Goal: Task Accomplishment & Management: Use online tool/utility

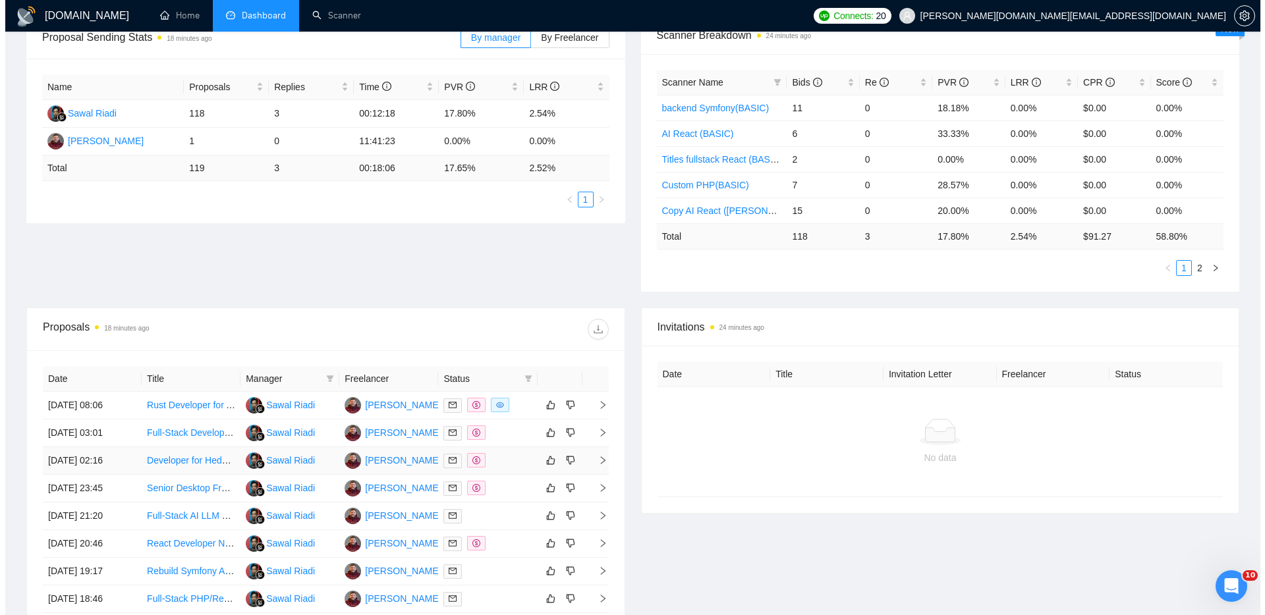
scroll to position [226, 0]
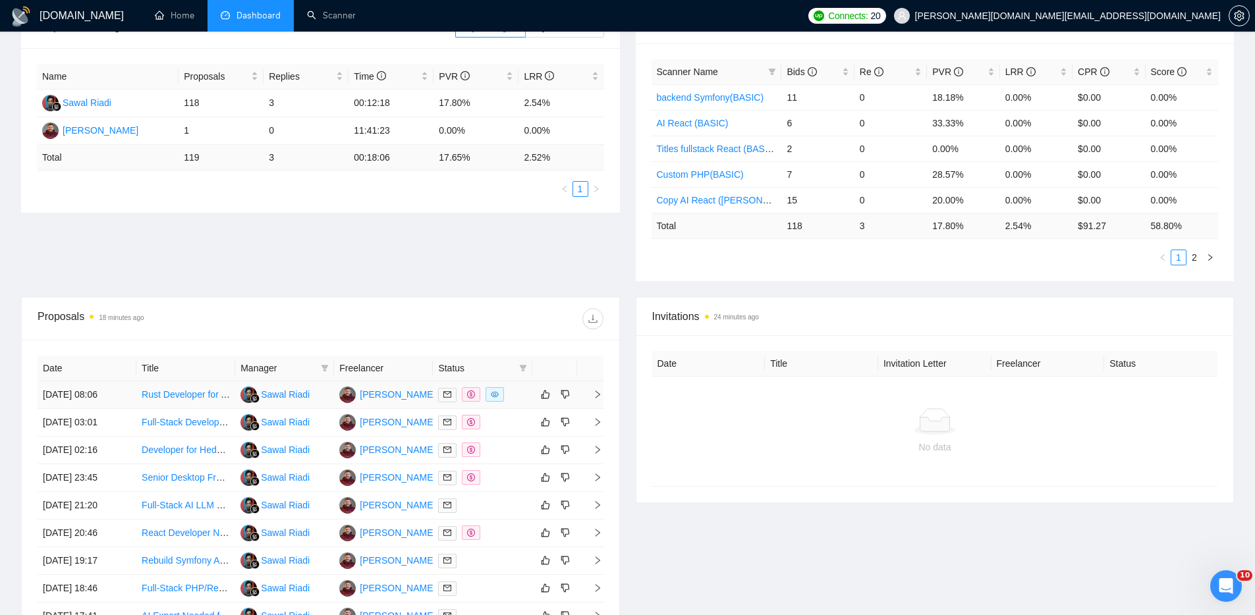
click at [513, 393] on div at bounding box center [482, 394] width 88 height 15
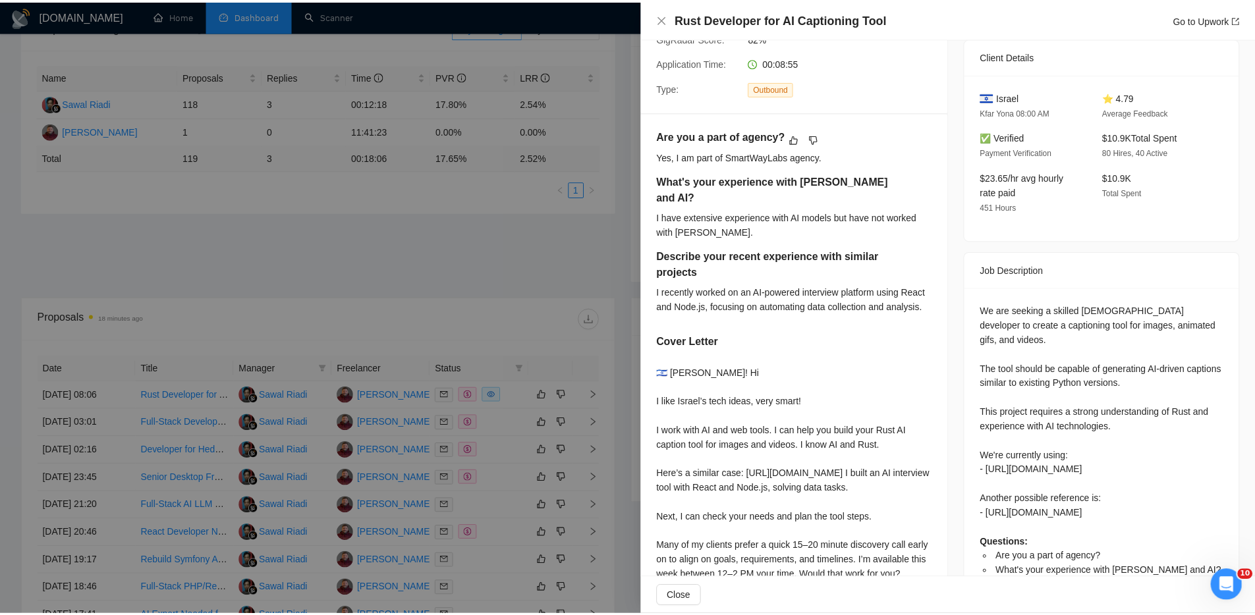
scroll to position [0, 0]
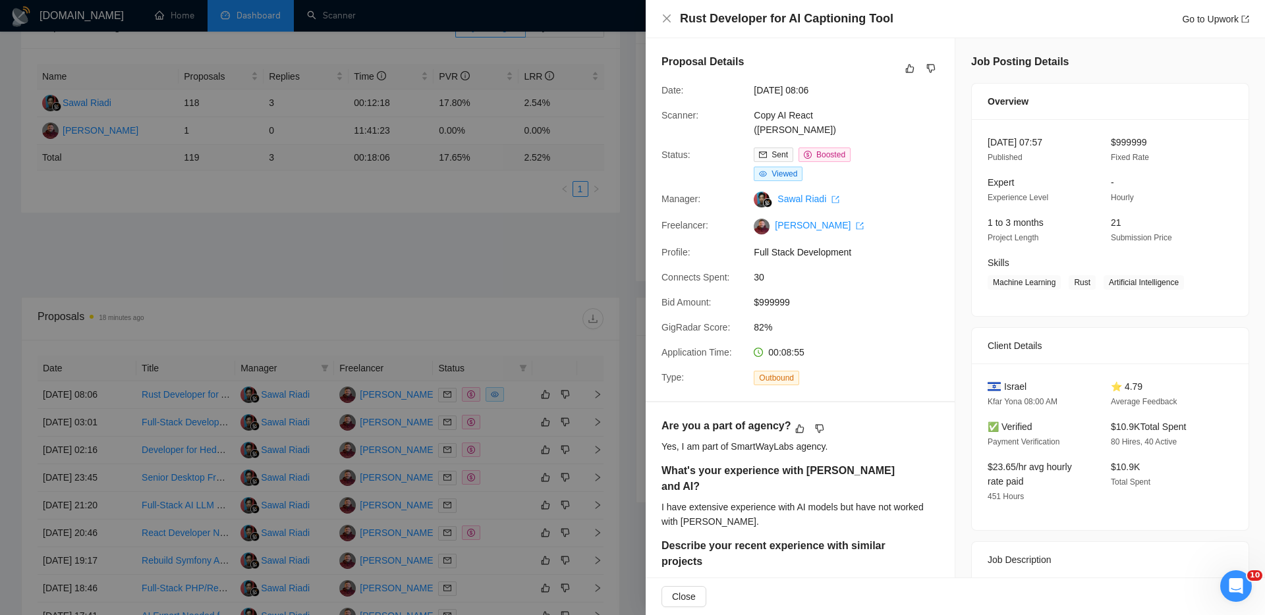
click at [571, 251] on div at bounding box center [632, 307] width 1265 height 615
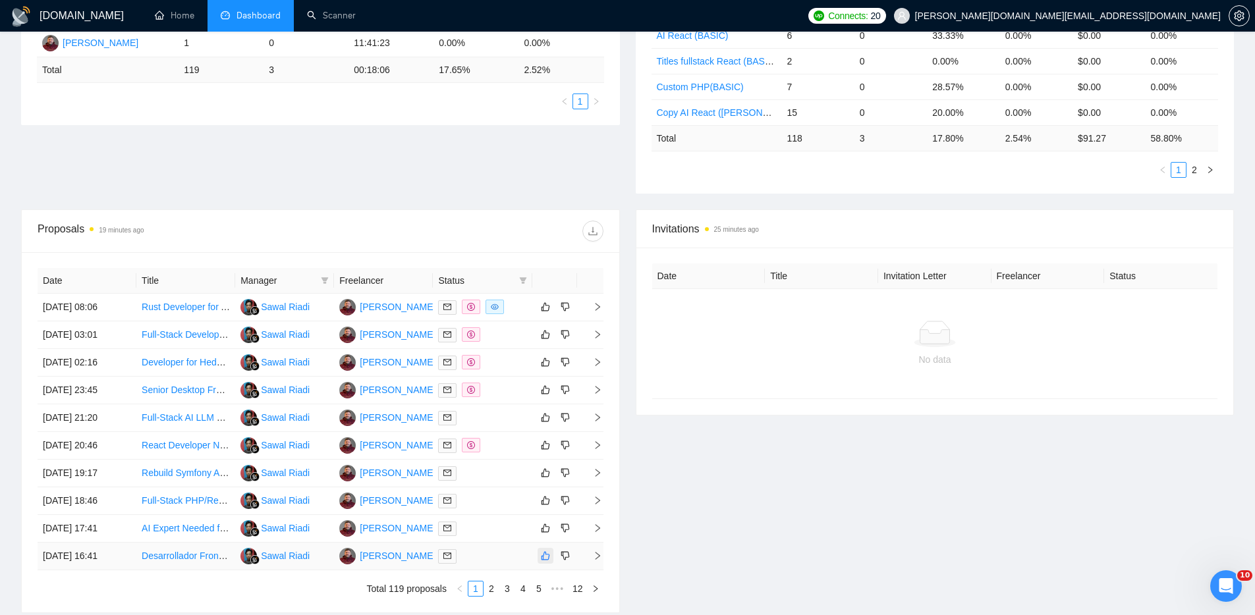
scroll to position [418, 0]
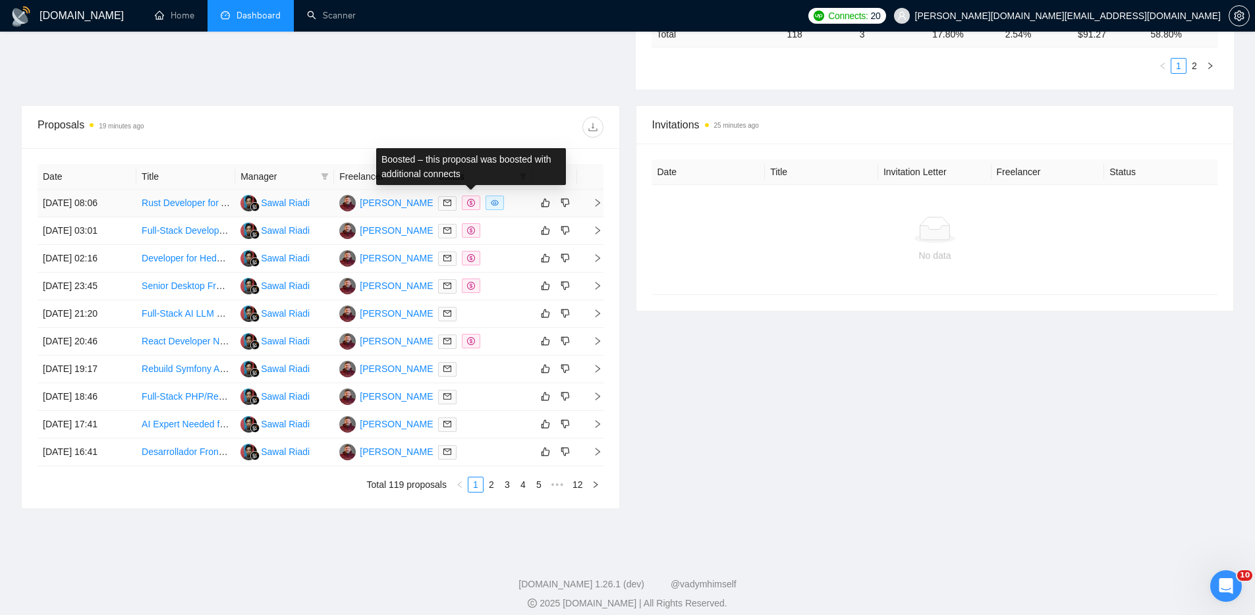
click at [470, 198] on span at bounding box center [471, 203] width 18 height 14
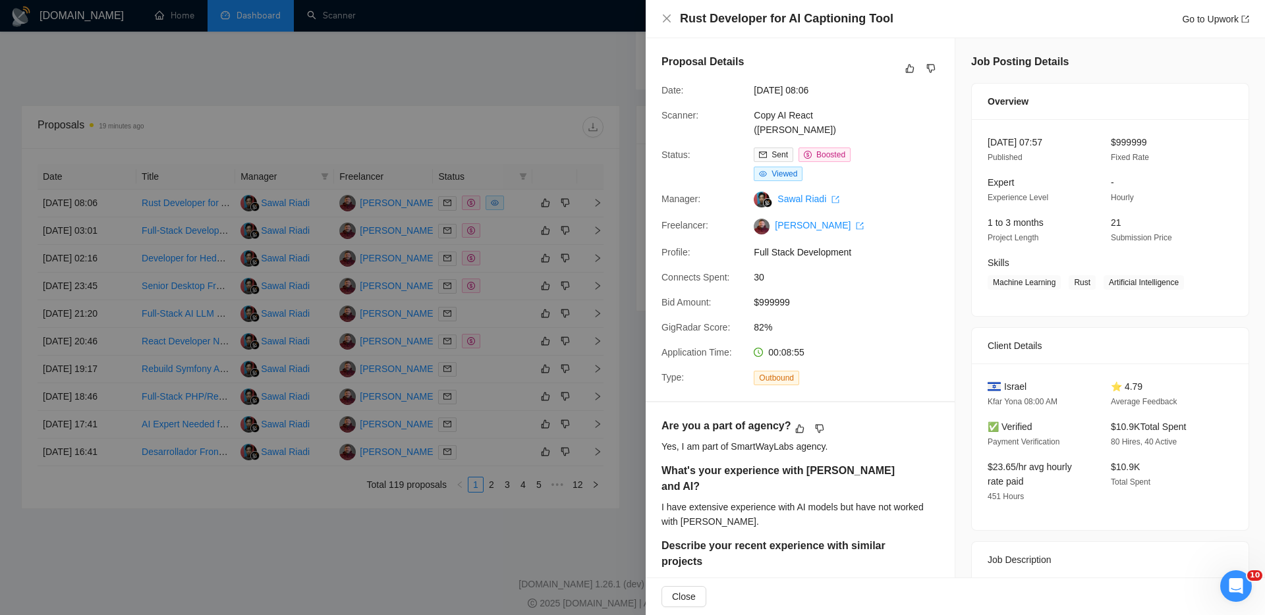
click at [461, 561] on div at bounding box center [632, 307] width 1265 height 615
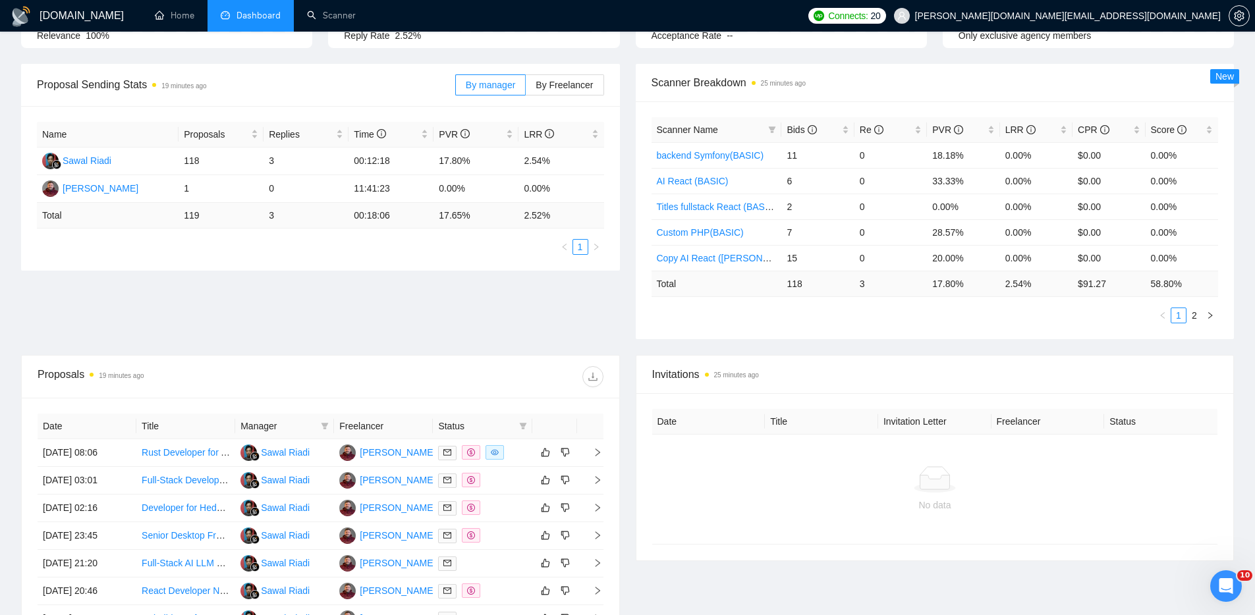
scroll to position [0, 0]
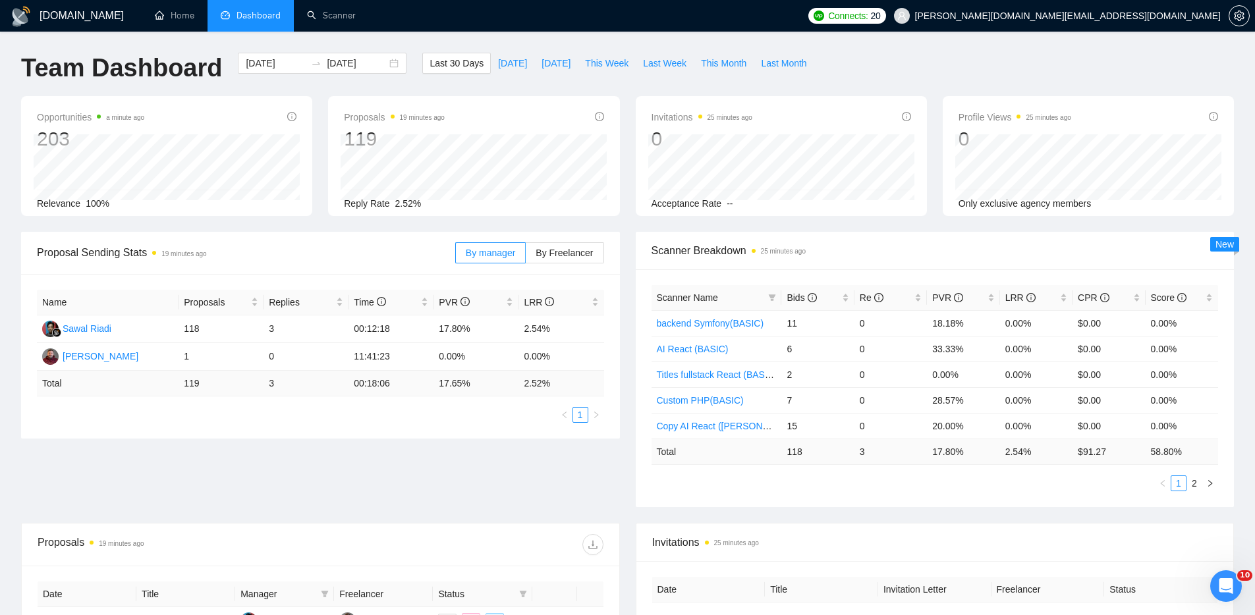
click at [899, 55] on div "Team Dashboard [DATE] [DATE] Last 30 Days [DATE] [DATE] This Week Last Week Thi…" at bounding box center [627, 74] width 1229 height 43
click at [338, 14] on link "Scanner" at bounding box center [331, 15] width 49 height 11
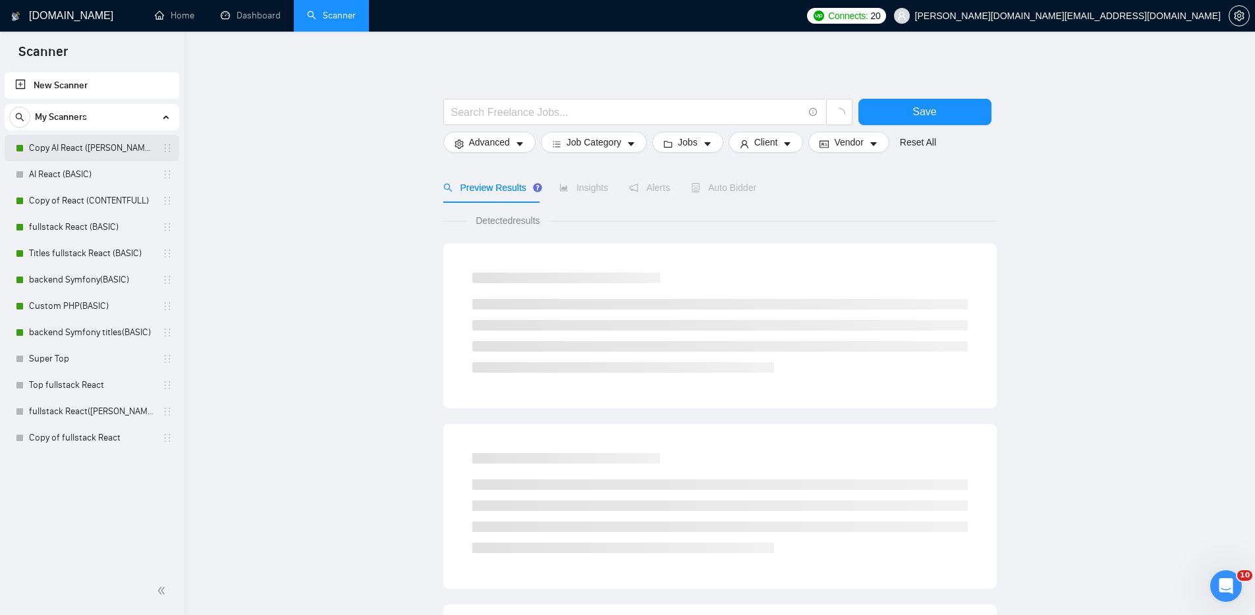
click at [111, 146] on link "Copy AI React ([PERSON_NAME])" at bounding box center [91, 148] width 125 height 26
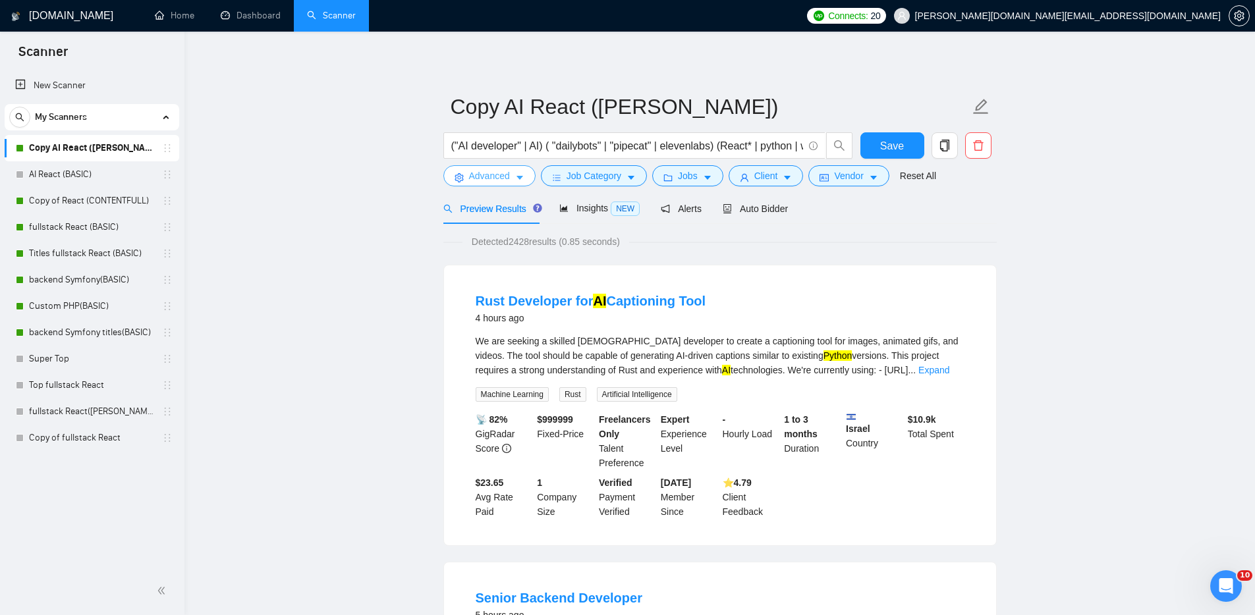
click at [469, 177] on span "Advanced" at bounding box center [489, 176] width 41 height 14
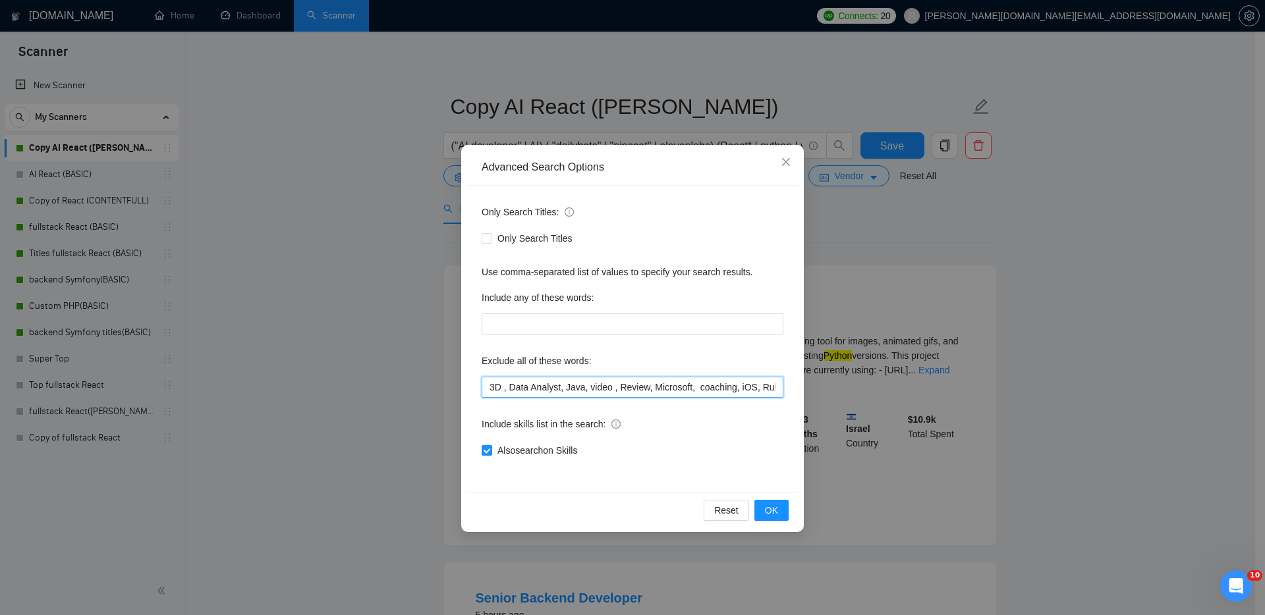
click at [489, 390] on input "3D , Data Analyst, Java, video , Review, Microsoft, coaching, iOS, Ruby, team, …" at bounding box center [633, 387] width 302 height 21
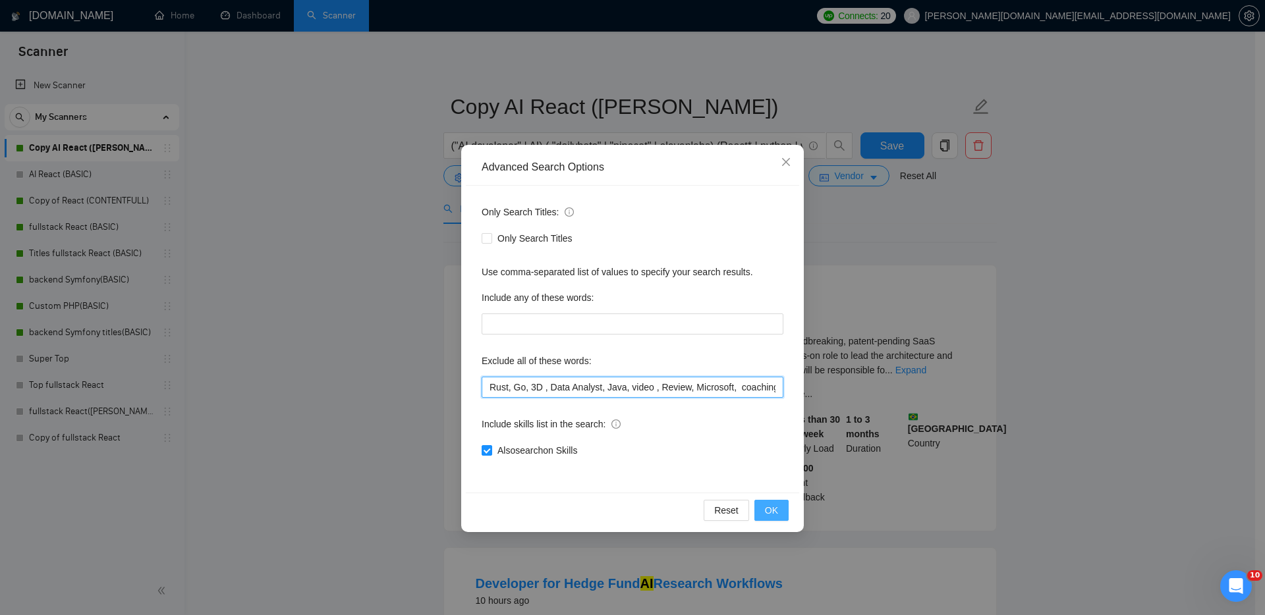
type input "Rust, Go, 3D , Data Analyst, Java, video , Review, Microsoft, coaching, iOS, Ru…"
click at [770, 506] on span "OK" at bounding box center [771, 510] width 13 height 14
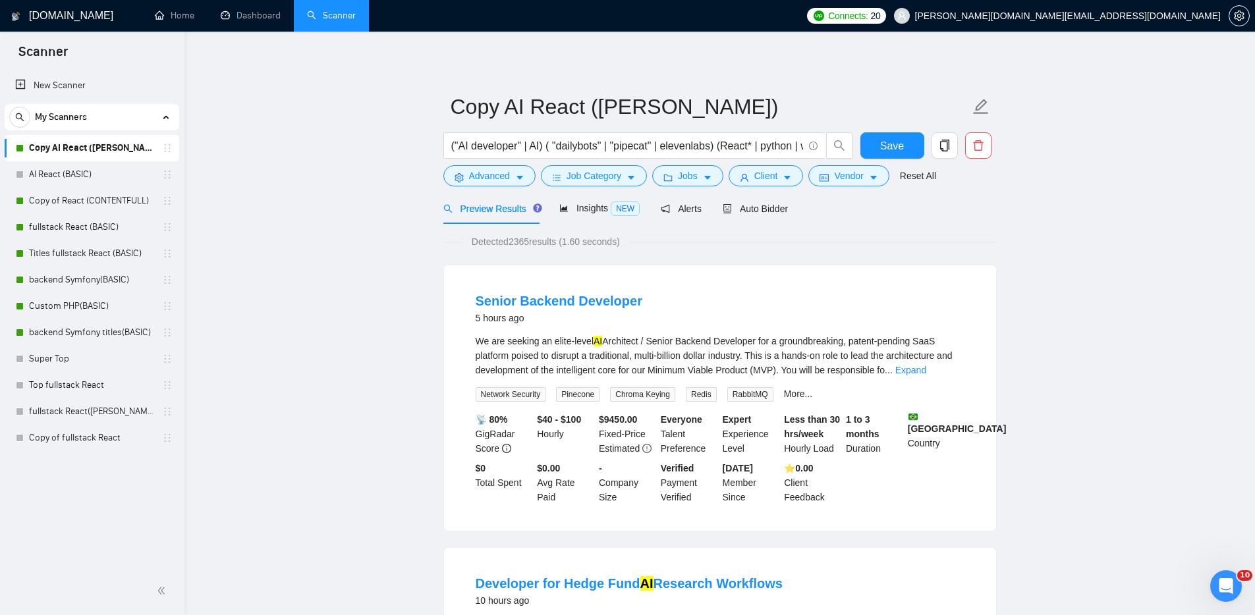
click at [926, 366] on link "Expand" at bounding box center [910, 370] width 31 height 11
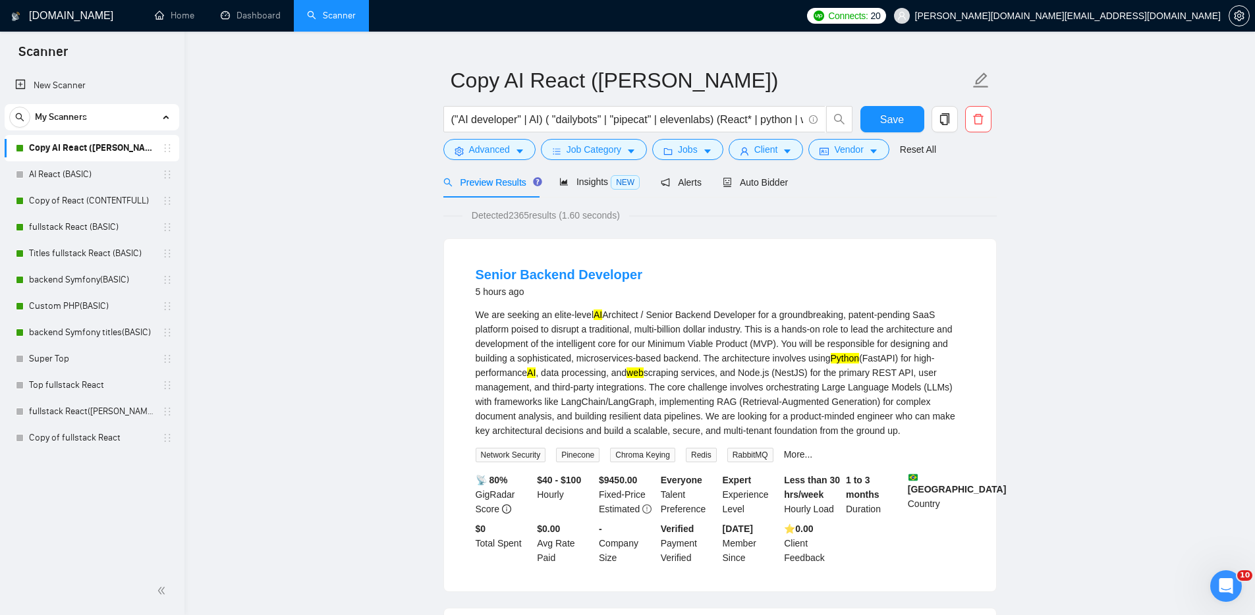
scroll to position [78, 0]
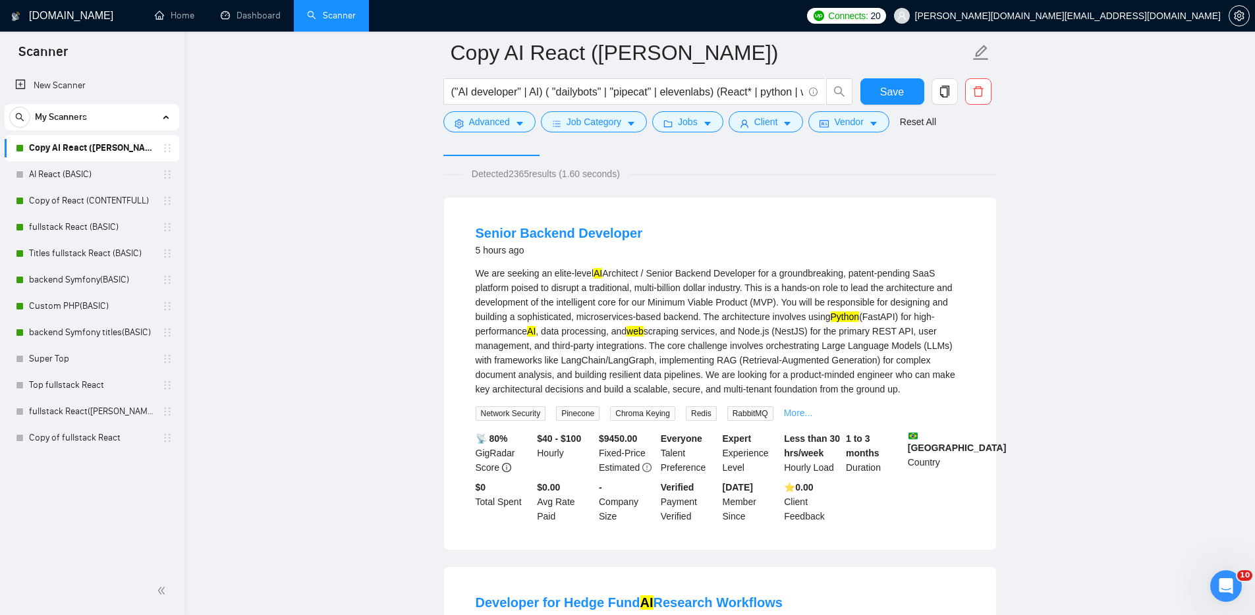
click at [810, 418] on link "More..." at bounding box center [798, 413] width 29 height 11
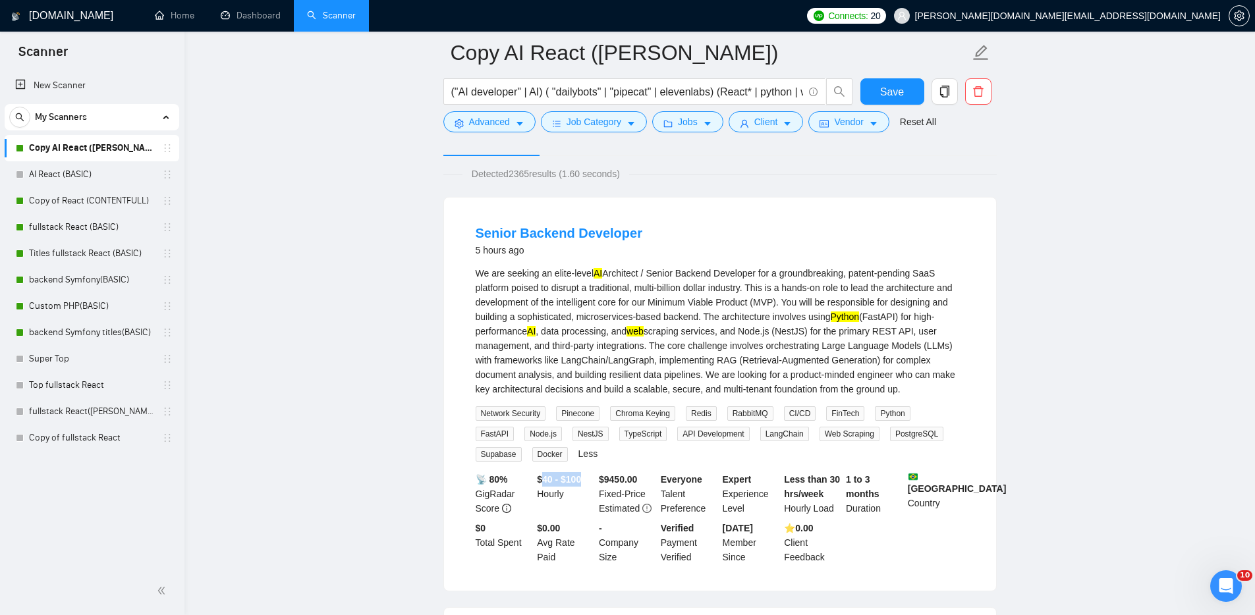
drag, startPoint x: 592, startPoint y: 499, endPoint x: 544, endPoint y: 490, distance: 49.0
click at [544, 490] on div "$40 - $100 Hourly" at bounding box center [565, 493] width 62 height 43
drag, startPoint x: 776, startPoint y: 428, endPoint x: 738, endPoint y: 428, distance: 38.2
click at [737, 421] on span "RabbitMQ" at bounding box center [750, 414] width 46 height 14
copy span "RabbitMQ"
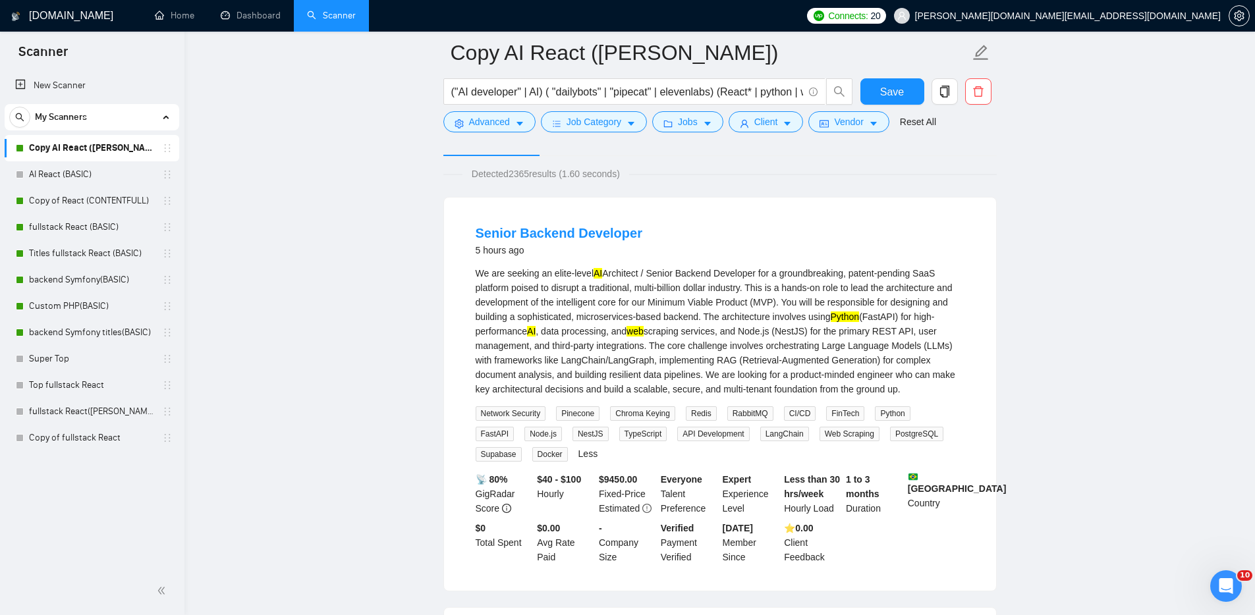
click at [958, 392] on div "We are seeking an elite-level AI Architect / Senior Backend Developer for a gro…" at bounding box center [720, 331] width 489 height 130
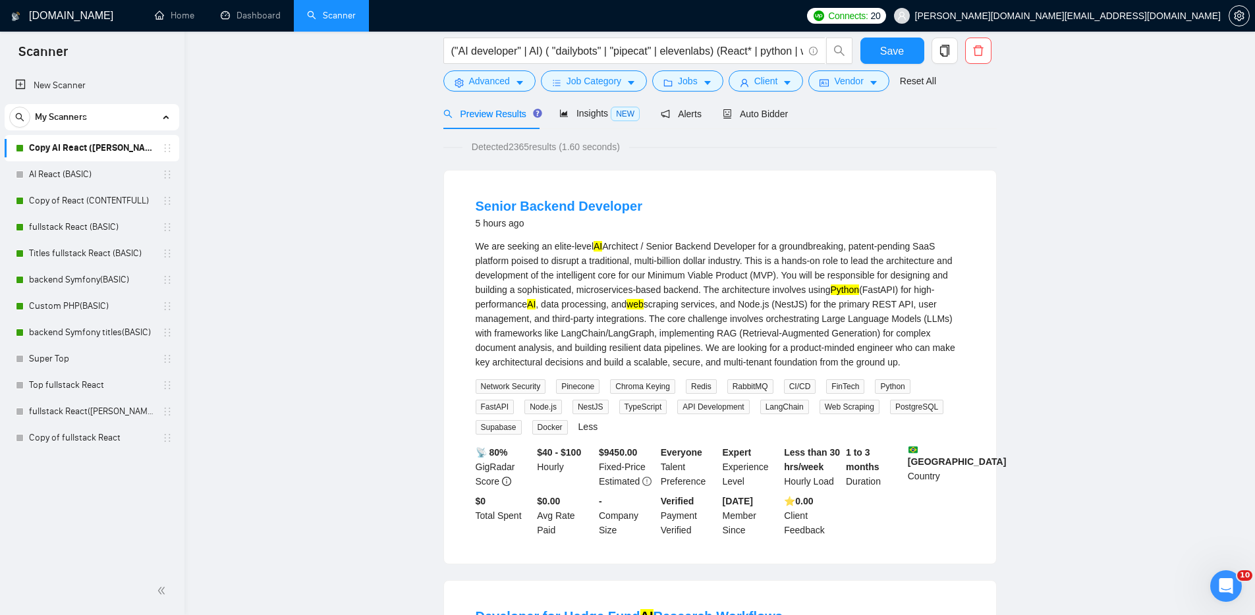
scroll to position [0, 0]
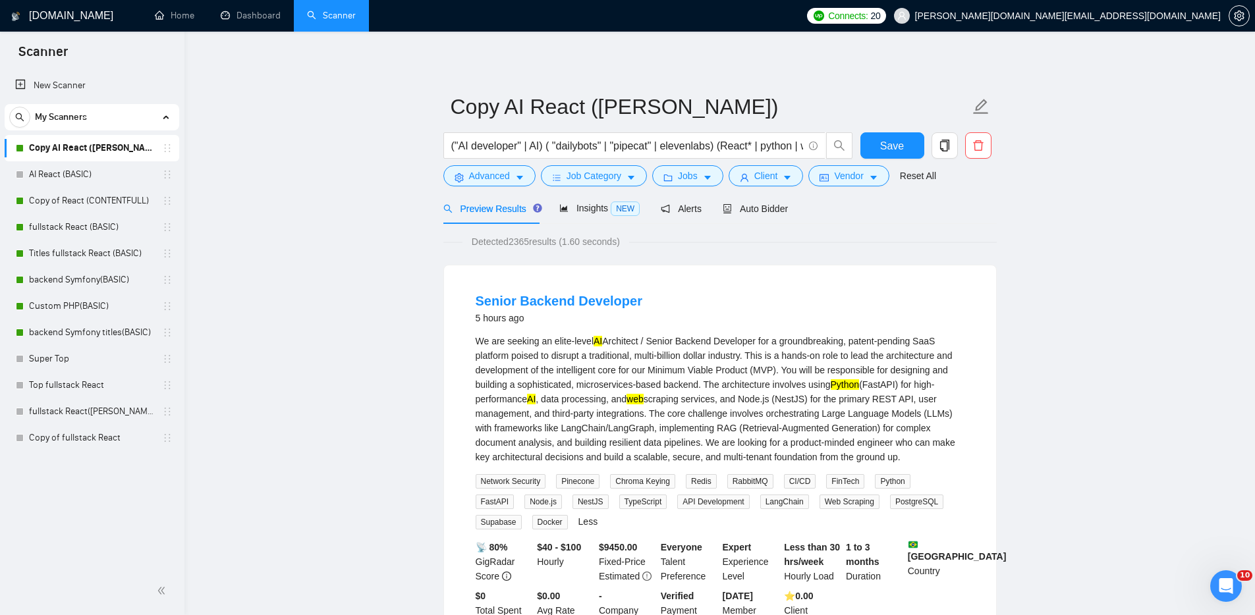
click at [901, 140] on span "Save" at bounding box center [892, 146] width 24 height 16
click at [253, 16] on link "Dashboard" at bounding box center [251, 15] width 60 height 11
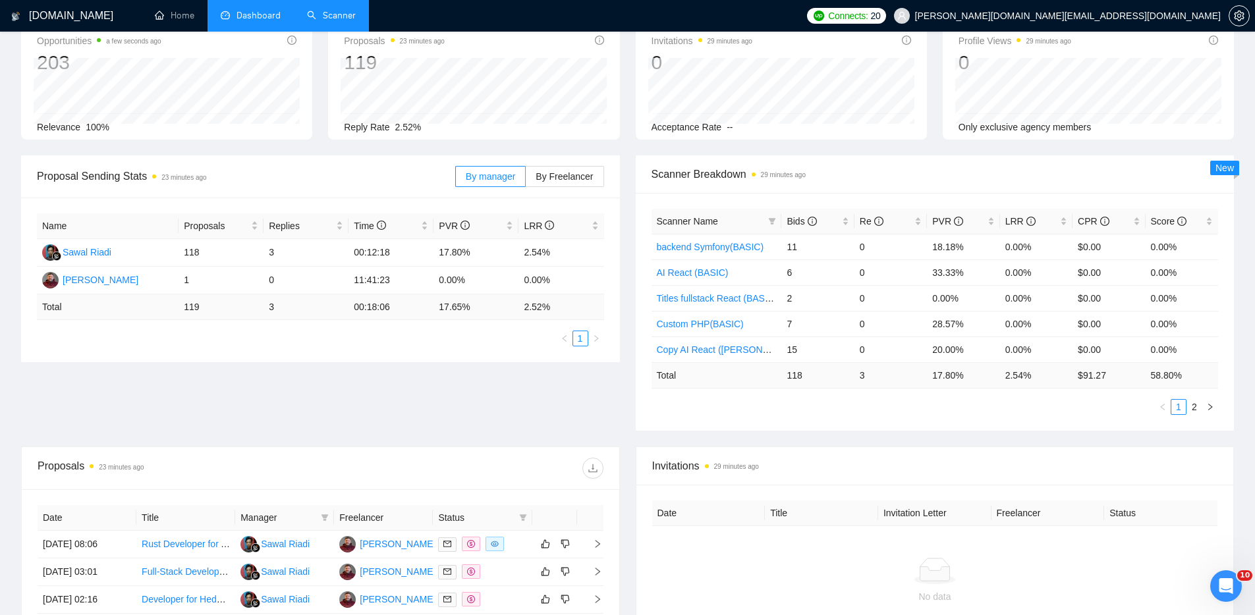
scroll to position [429, 0]
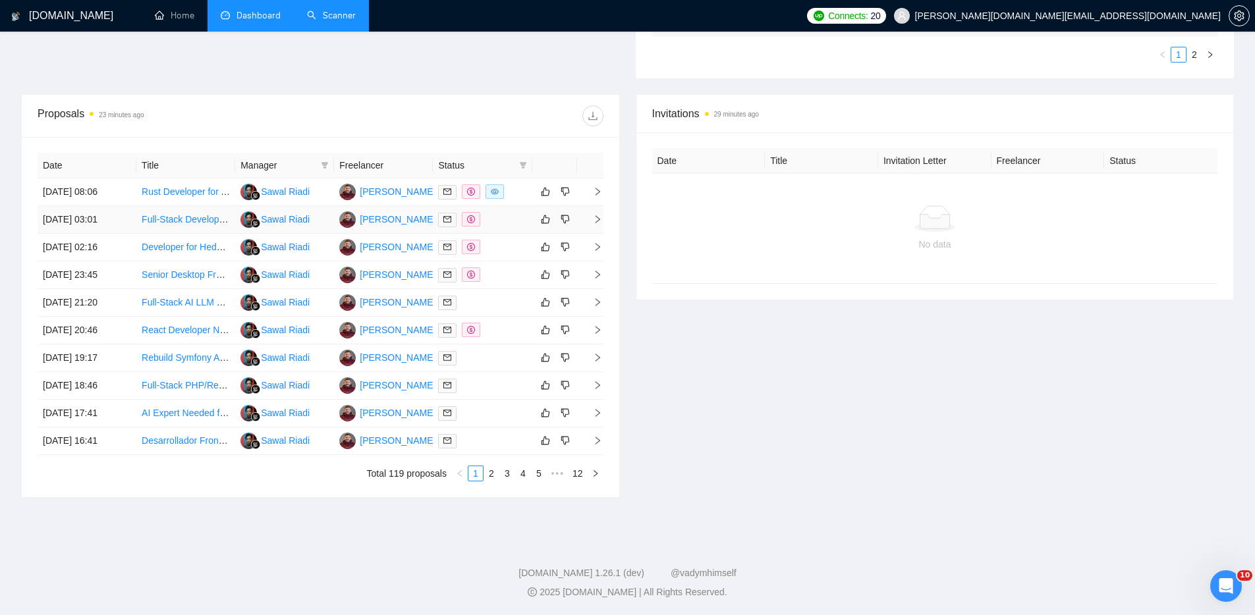
click at [515, 221] on div at bounding box center [482, 219] width 88 height 15
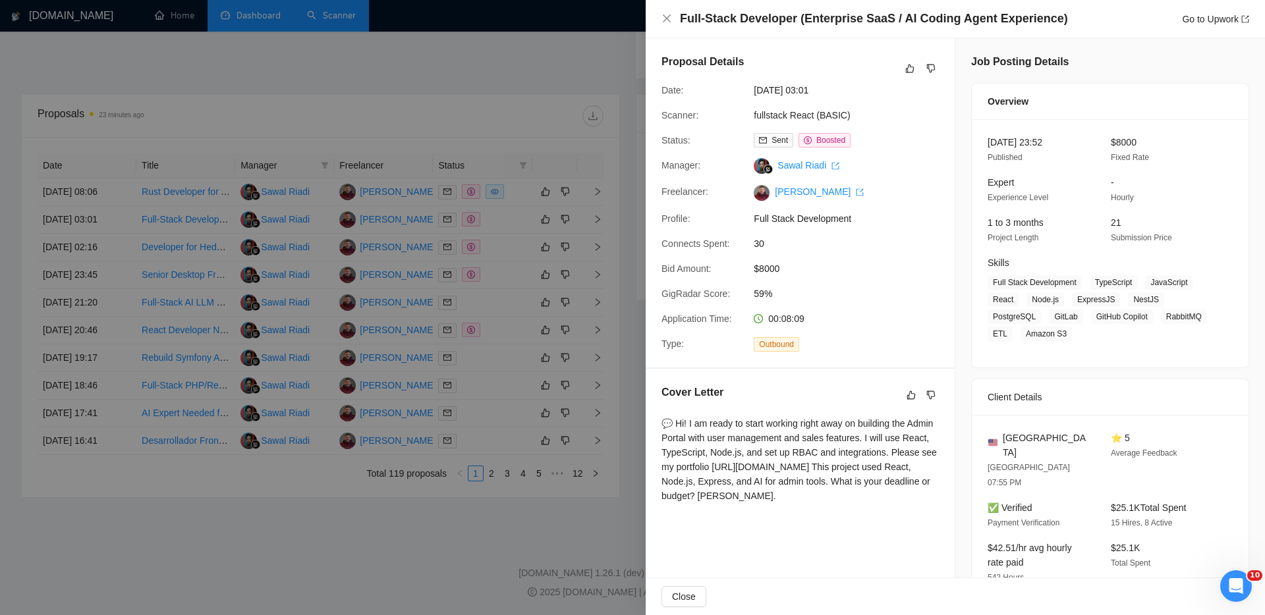
click at [515, 223] on div at bounding box center [632, 307] width 1265 height 615
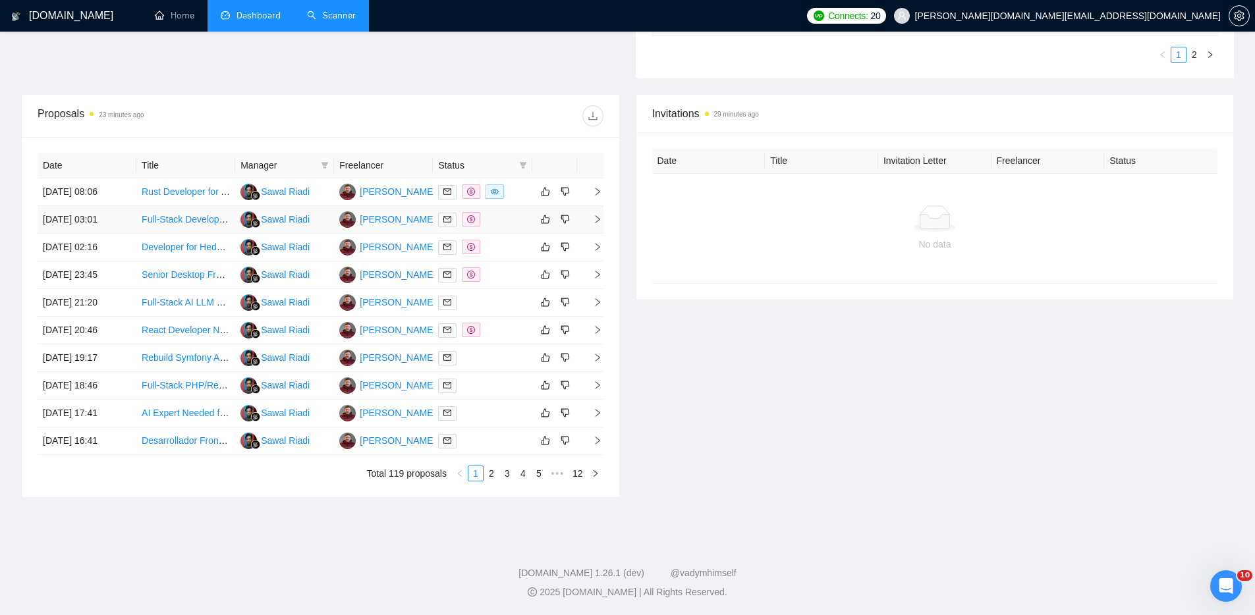
click at [515, 223] on div at bounding box center [482, 219] width 88 height 15
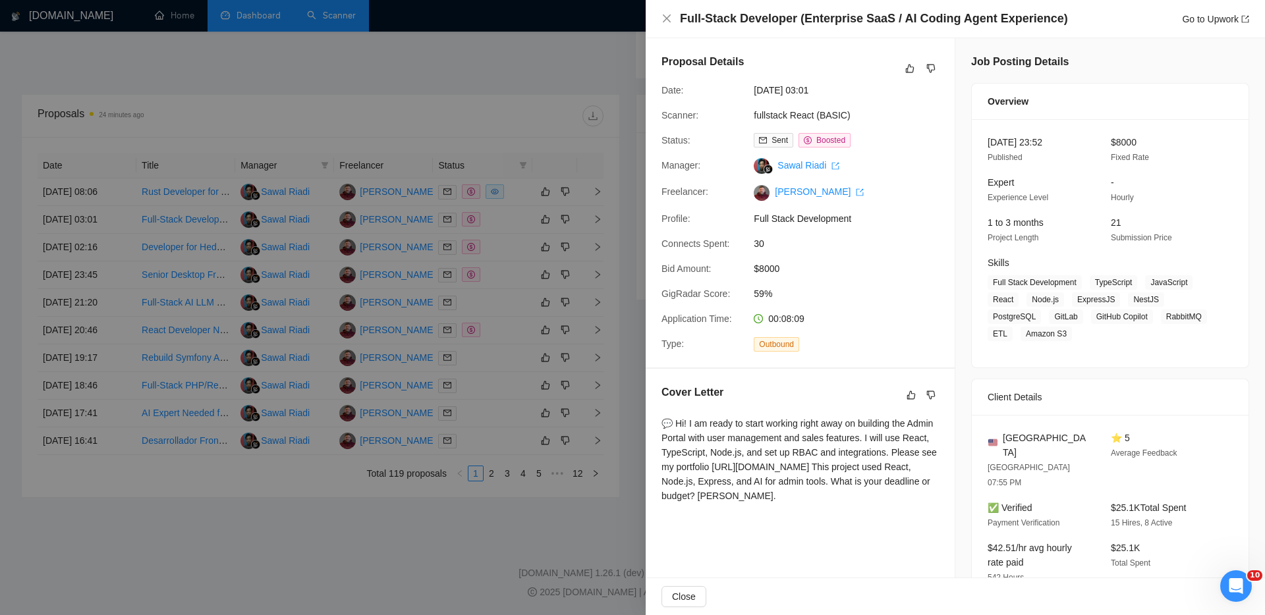
drag, startPoint x: 893, startPoint y: 526, endPoint x: 902, endPoint y: 524, distance: 9.4
click at [902, 503] on div "💬 Hi! I am ready to start working right away on building the Admin Portal with …" at bounding box center [800, 459] width 277 height 87
drag, startPoint x: 779, startPoint y: 507, endPoint x: 655, endPoint y: 492, distance: 125.4
click at [655, 492] on div "Cover Letter 💬 Hi! I am ready to start working right away on building the Admin…" at bounding box center [800, 446] width 309 height 155
drag, startPoint x: 622, startPoint y: 64, endPoint x: 611, endPoint y: 60, distance: 11.3
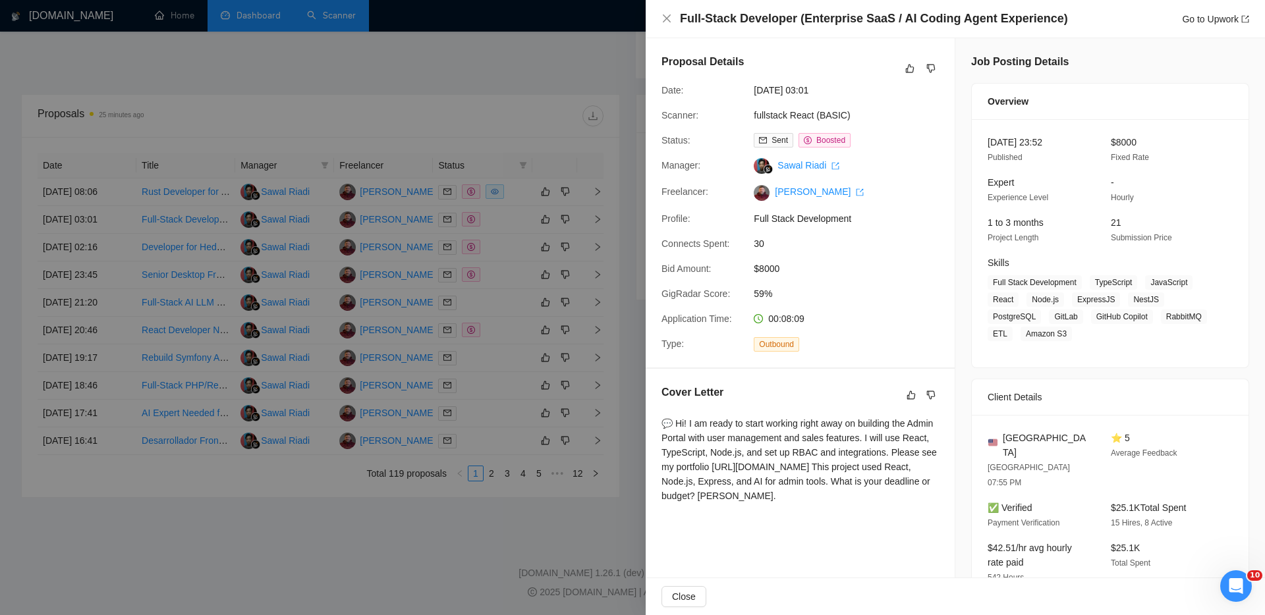
click at [621, 63] on div at bounding box center [632, 307] width 1265 height 615
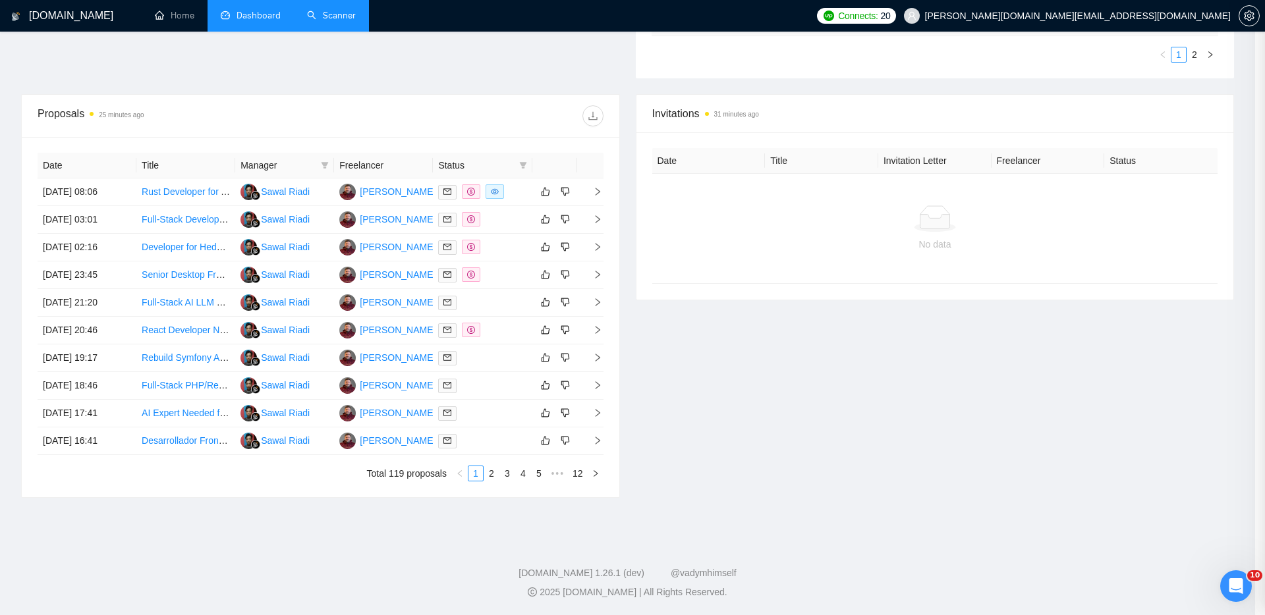
click at [596, 53] on div at bounding box center [632, 307] width 1265 height 615
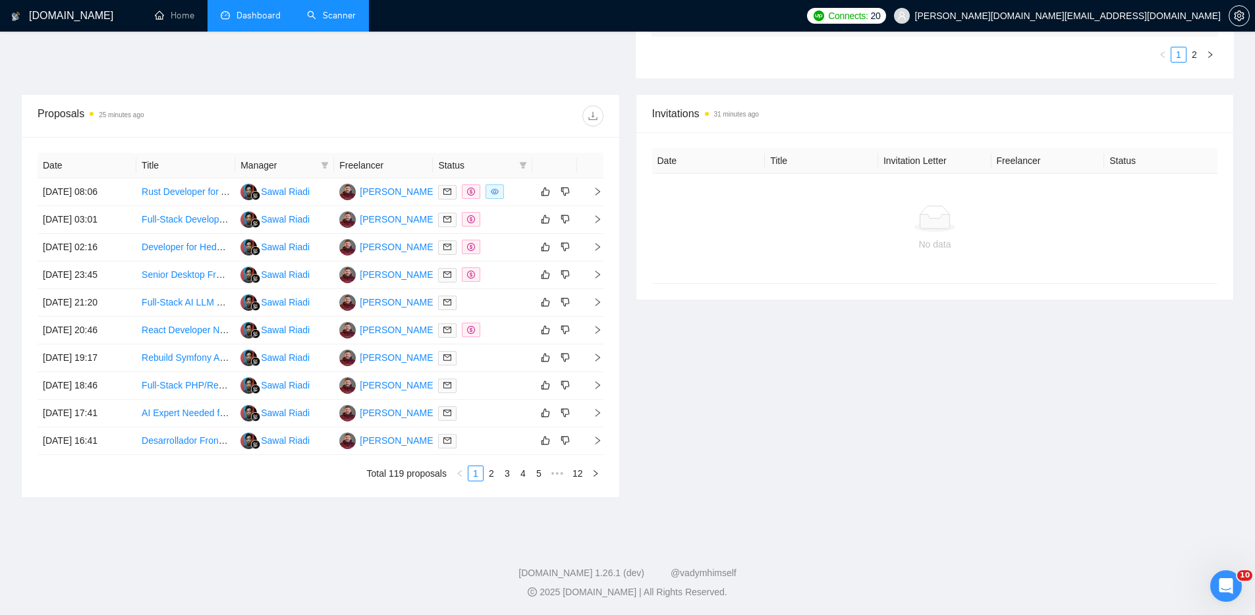
click at [784, 383] on div "Invitations 31 minutes ago Date Title Invitation Letter Freelancer Status No da…" at bounding box center [935, 296] width 615 height 404
click at [786, 395] on div "Invitations 31 minutes ago Date Title Invitation Letter Freelancer Status No da…" at bounding box center [935, 296] width 615 height 404
drag, startPoint x: 627, startPoint y: 90, endPoint x: 627, endPoint y: 103, distance: 13.9
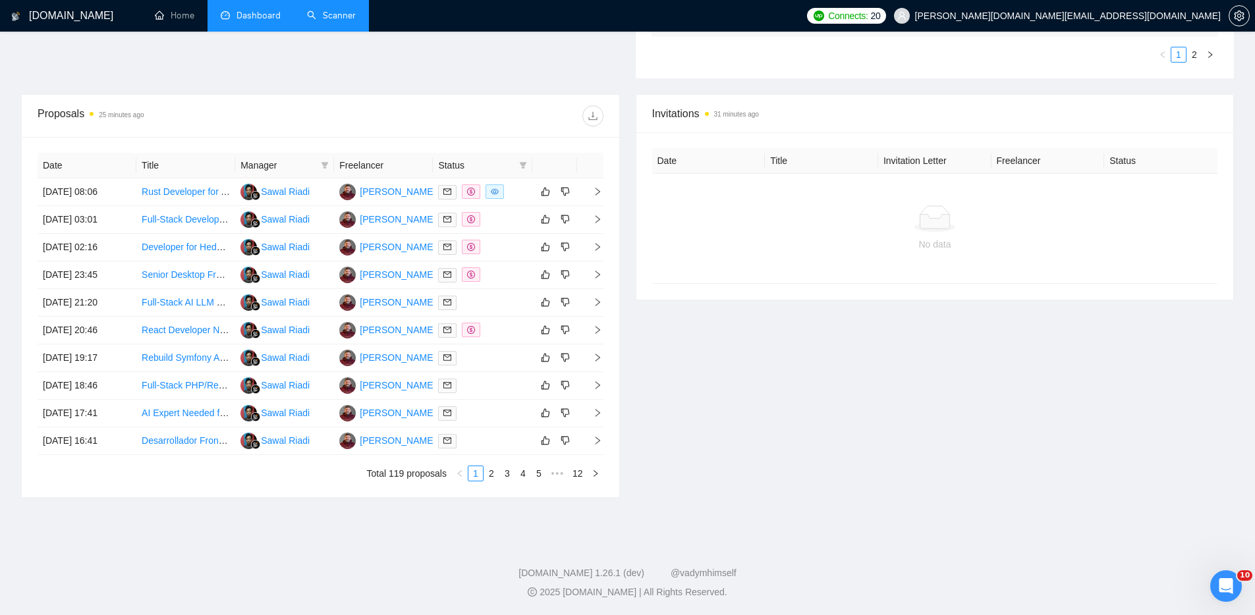
click at [627, 107] on div "Proposals 25 minutes ago Date Title Manager Freelancer Status [DATE] 08:06 Rust…" at bounding box center [320, 296] width 615 height 404
